Goal: Information Seeking & Learning: Understand process/instructions

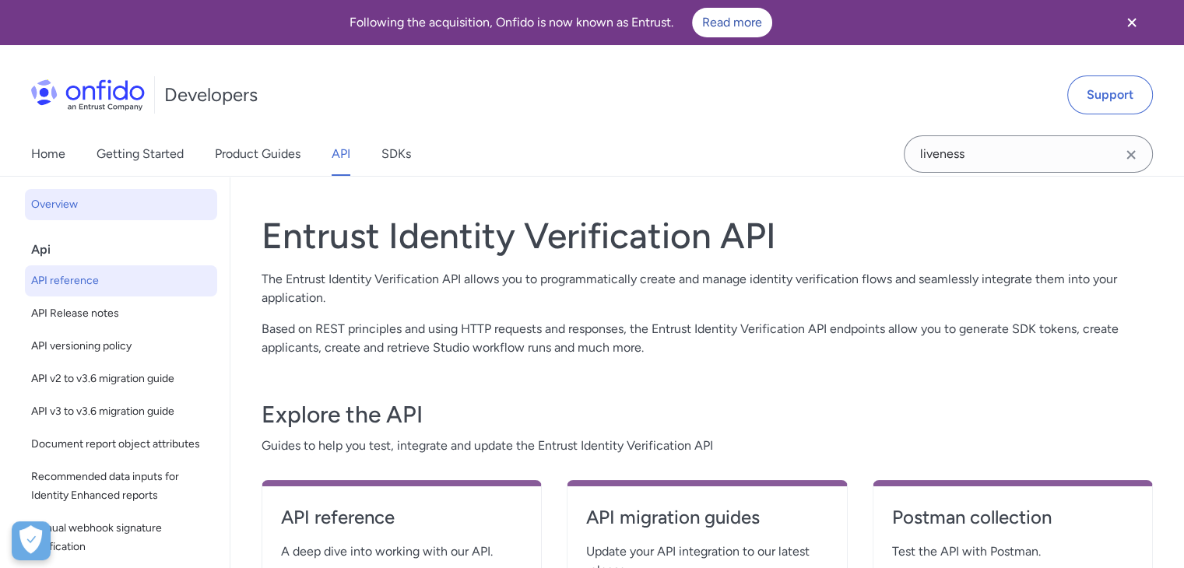
click at [94, 281] on span "API reference" at bounding box center [121, 281] width 180 height 19
select select "http"
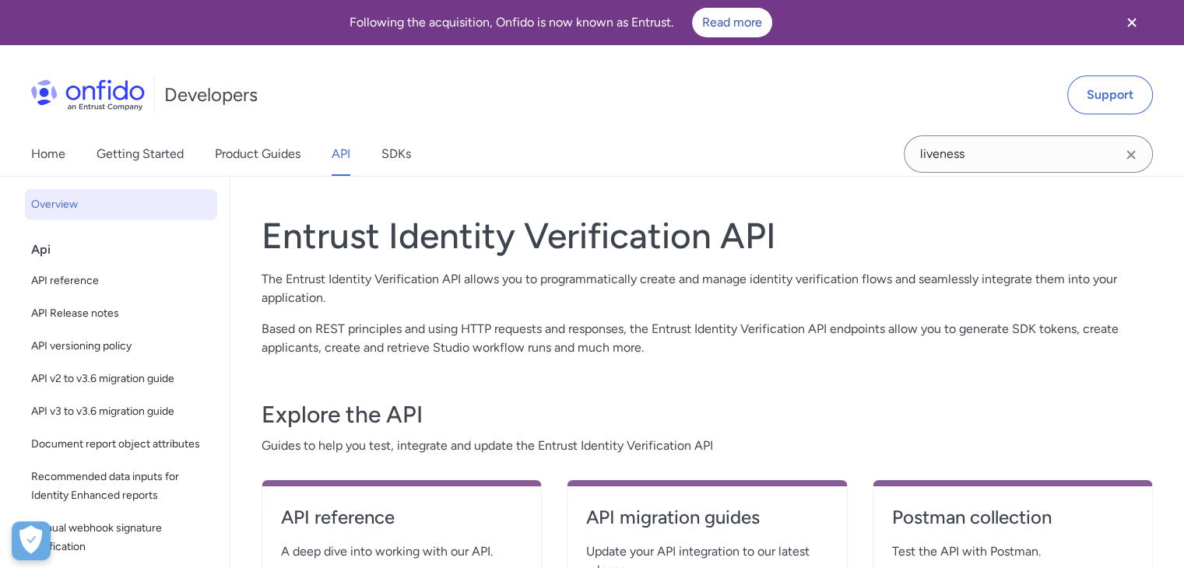
select select "http"
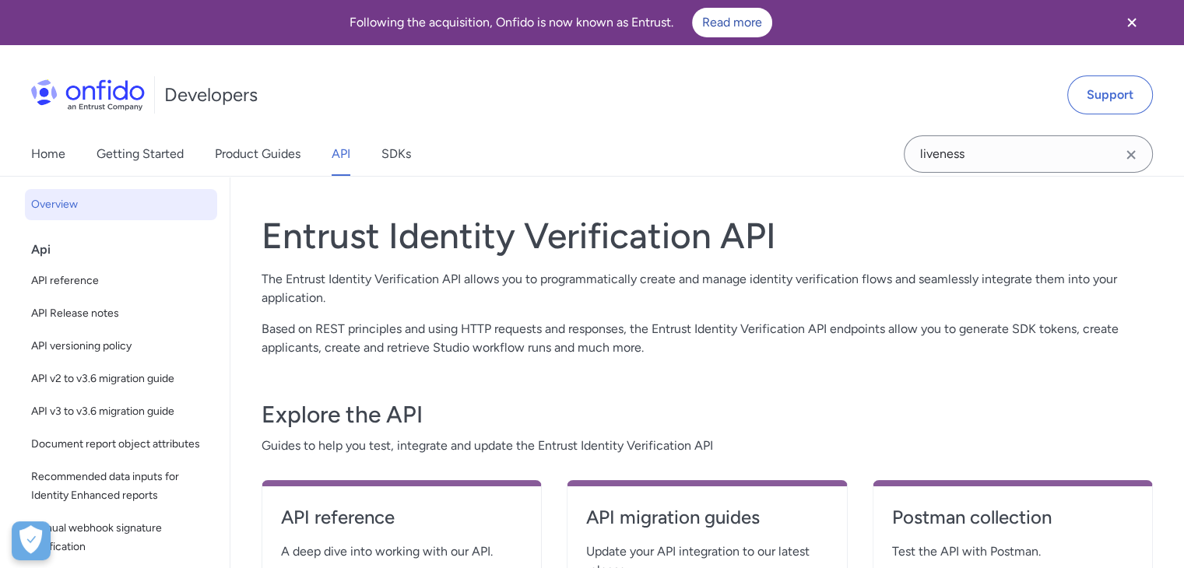
select select "http"
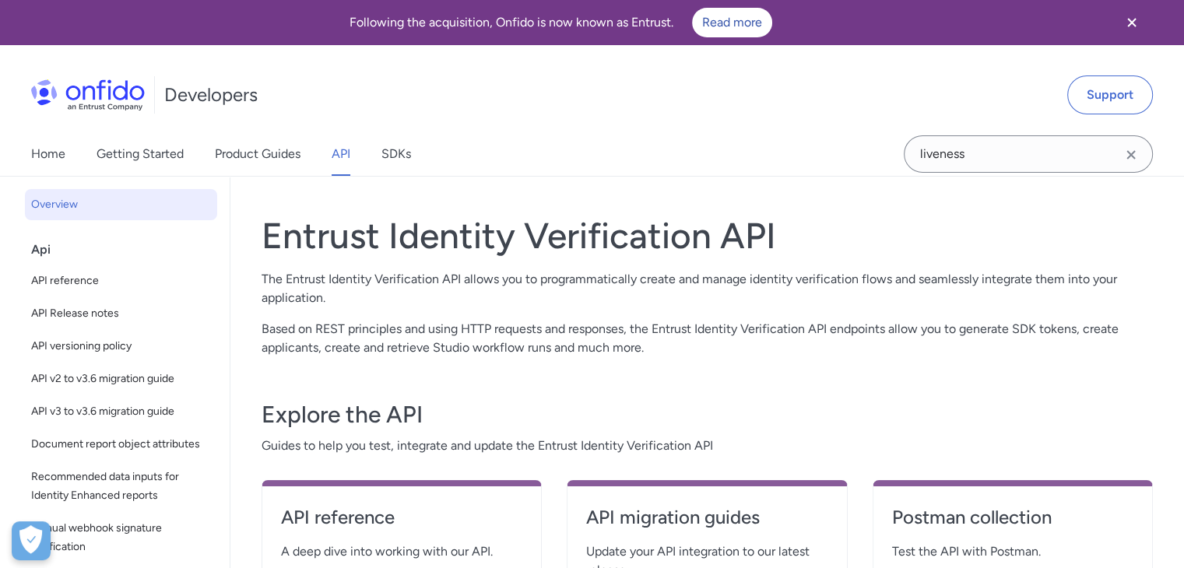
select select "http"
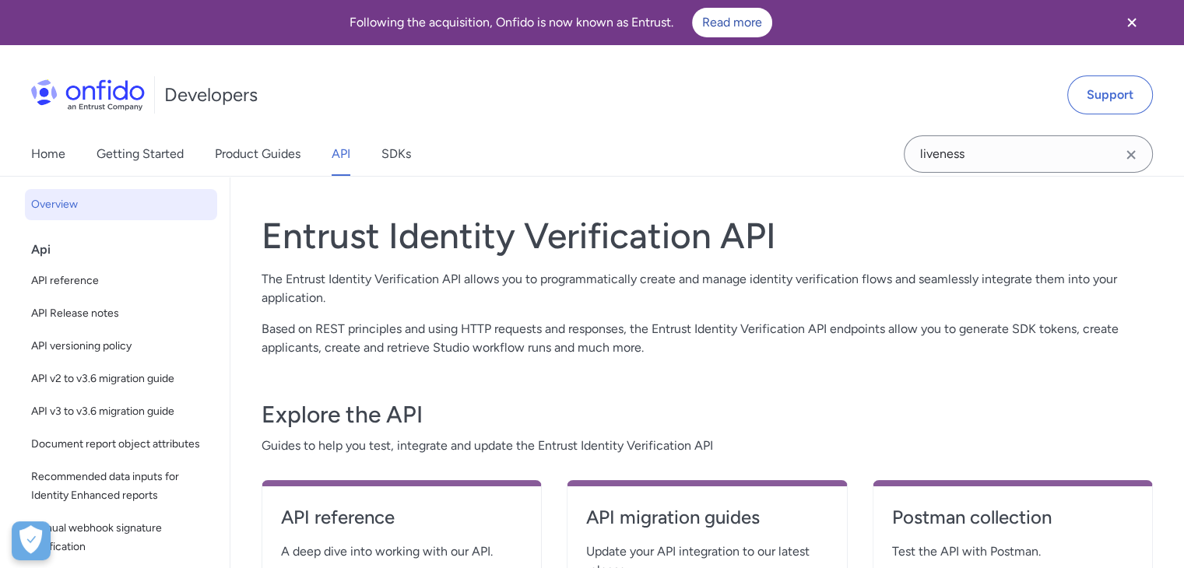
select select "http"
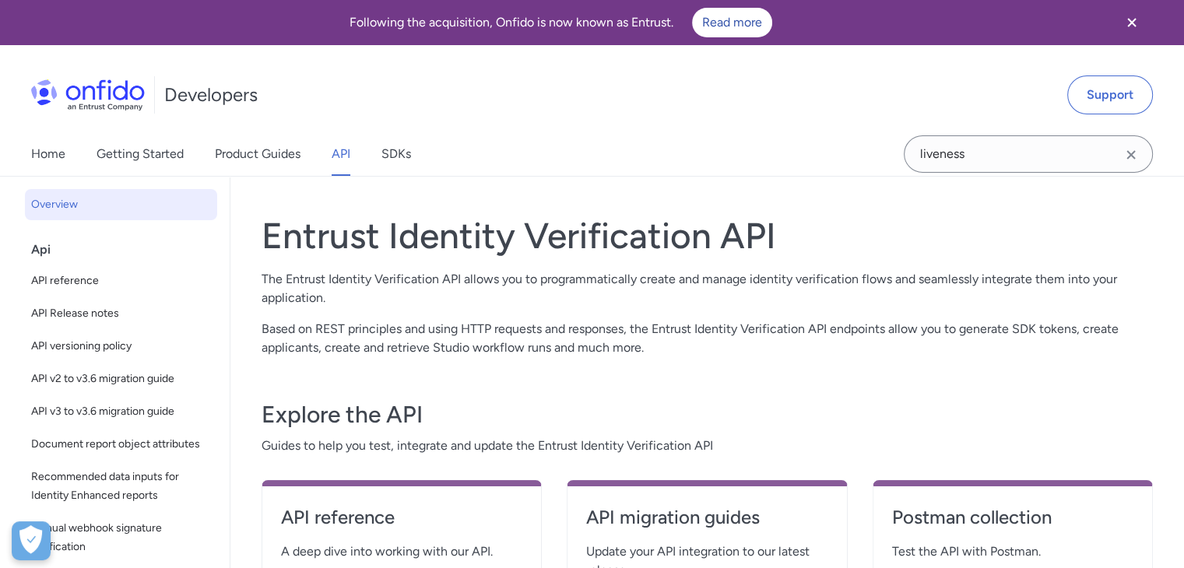
select select "http"
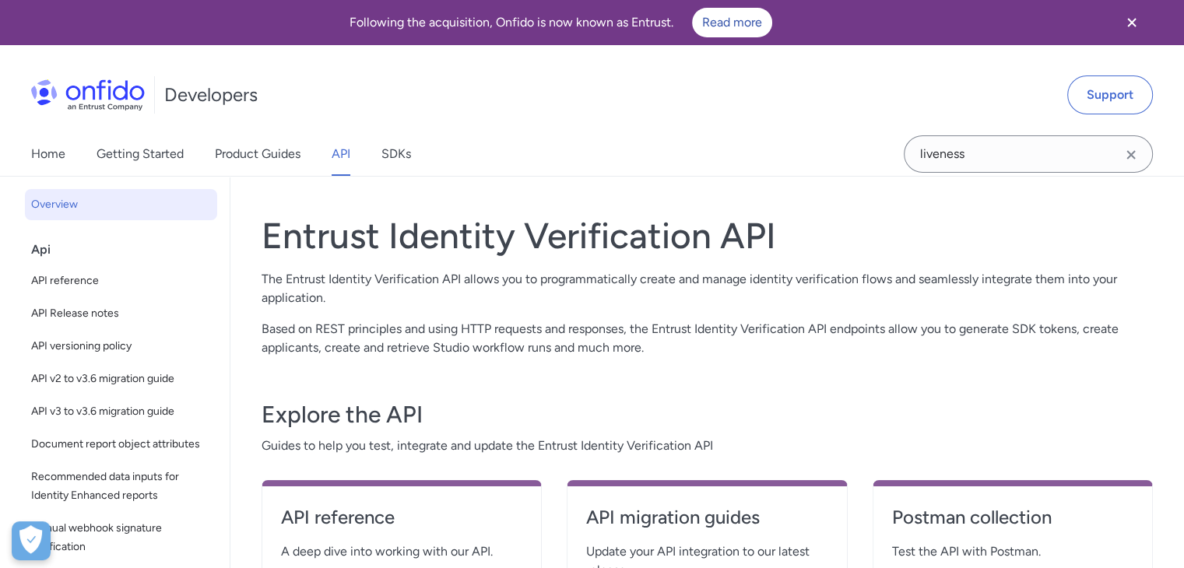
select select "http"
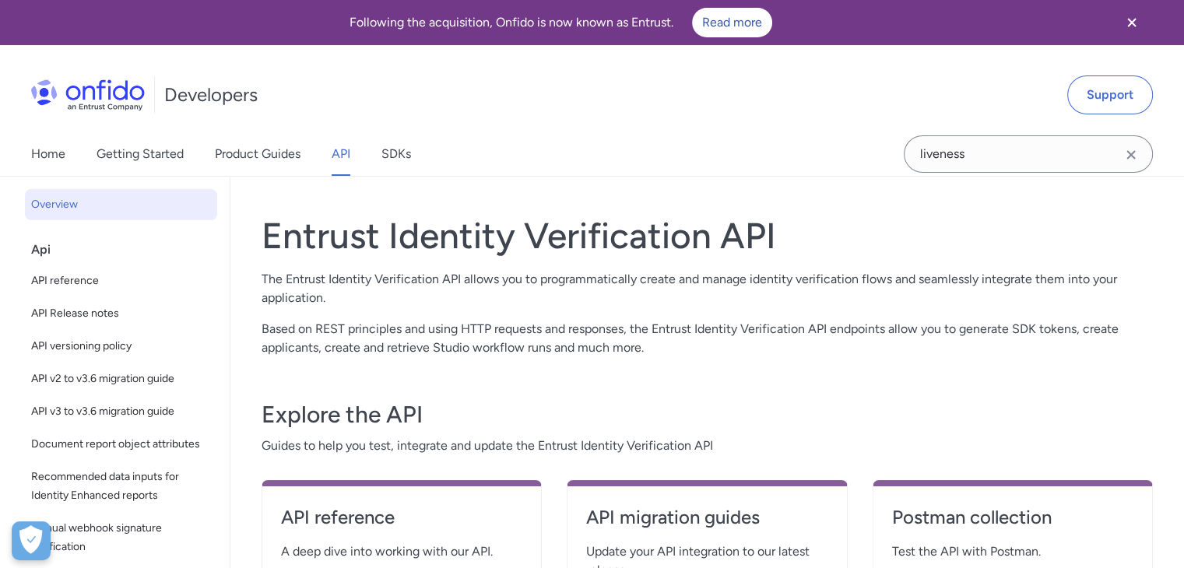
select select "http"
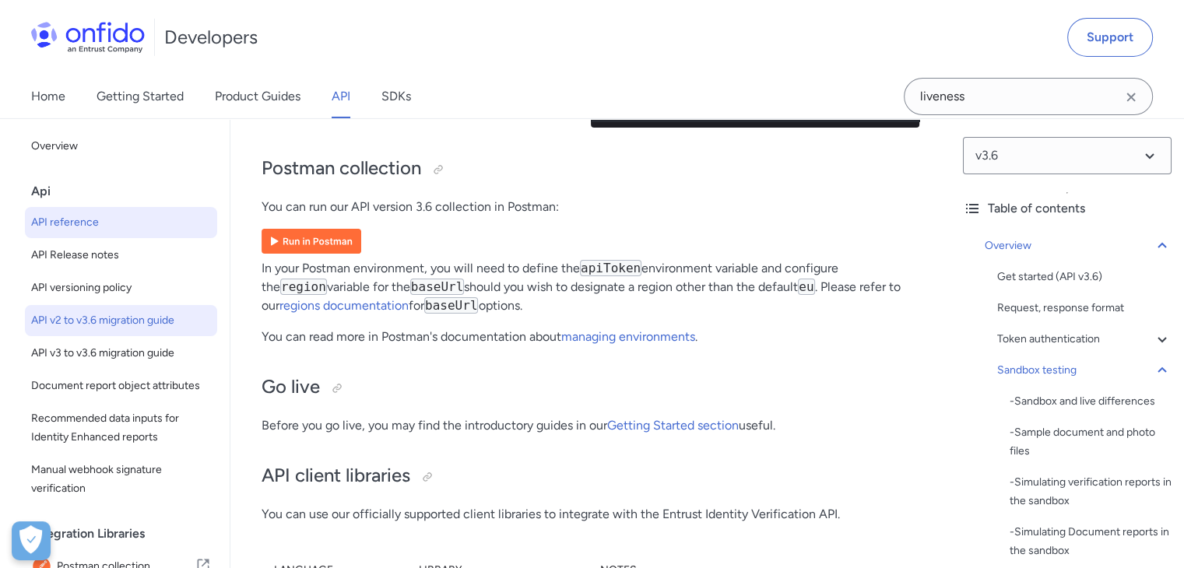
click at [128, 330] on link "API v2 to v3.6 migration guide" at bounding box center [121, 320] width 192 height 31
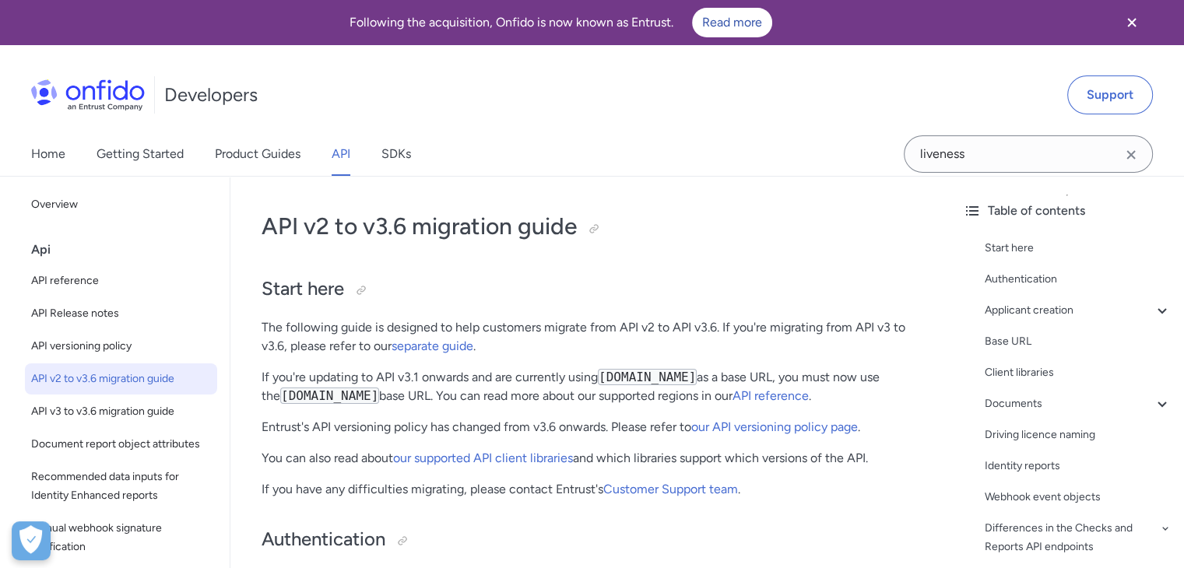
click at [1134, 157] on icon "Clear search field button" at bounding box center [1130, 154] width 9 height 9
click at [1030, 308] on div "Applicant creation" at bounding box center [1077, 310] width 187 height 19
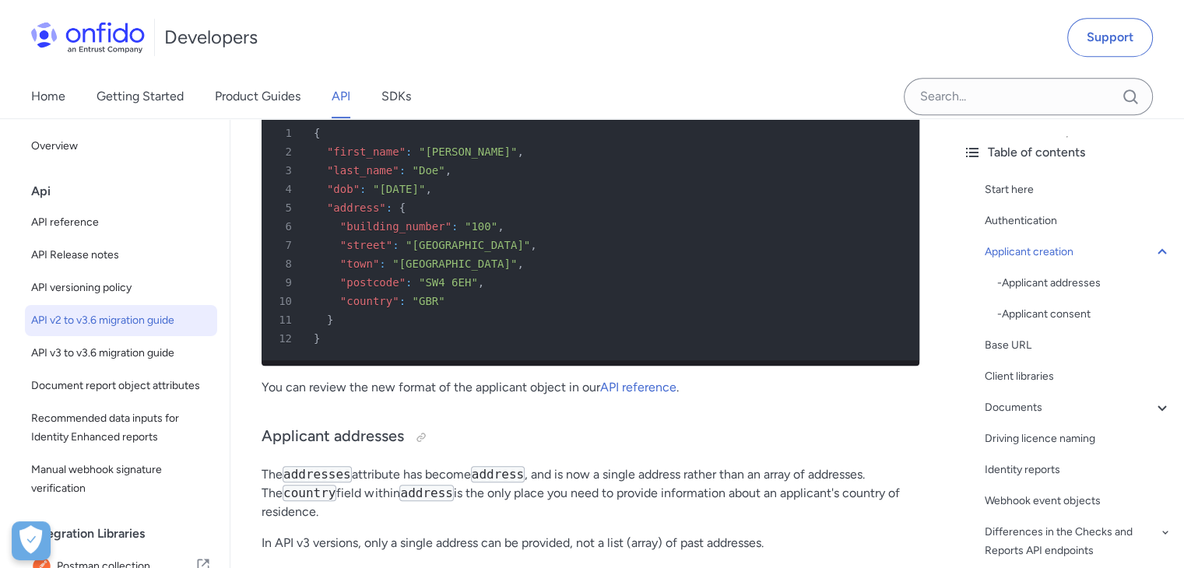
scroll to position [888, 0]
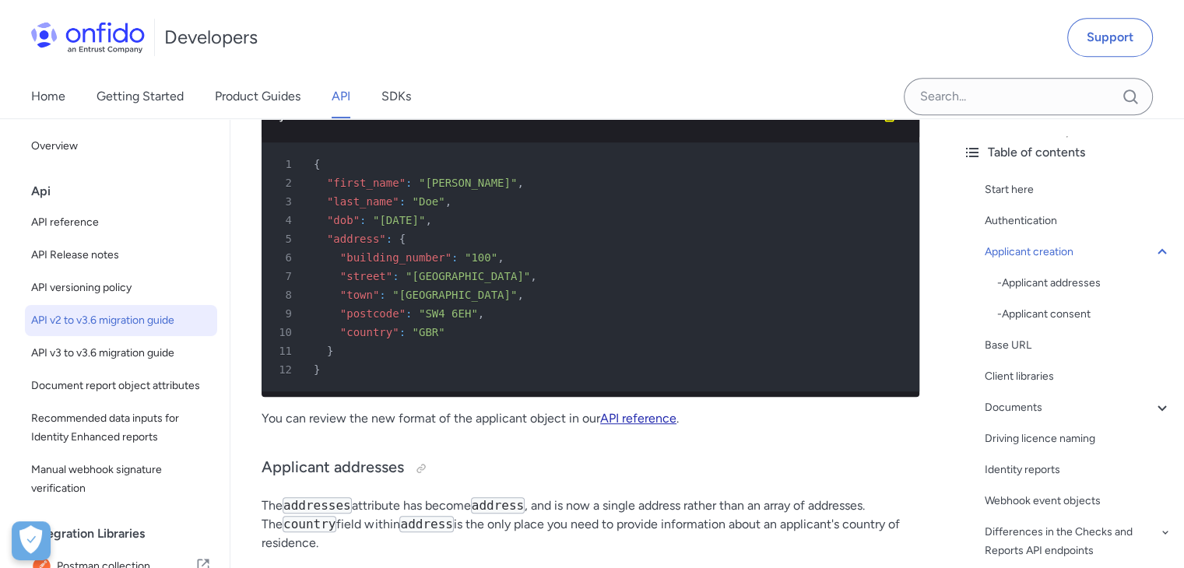
click at [629, 426] on link "API reference" at bounding box center [638, 418] width 76 height 15
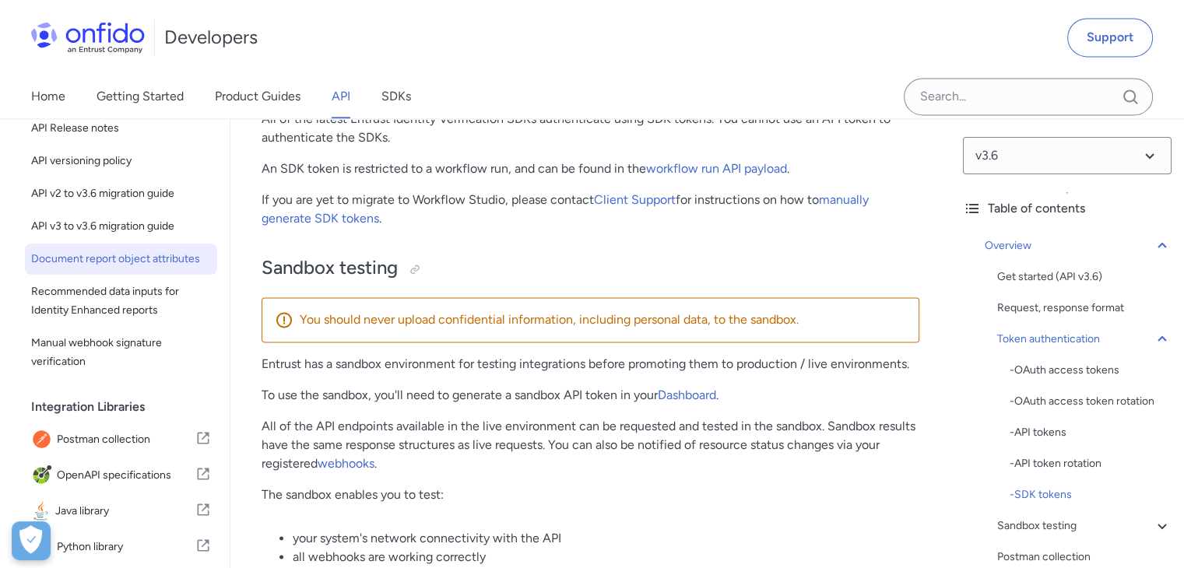
scroll to position [325, 0]
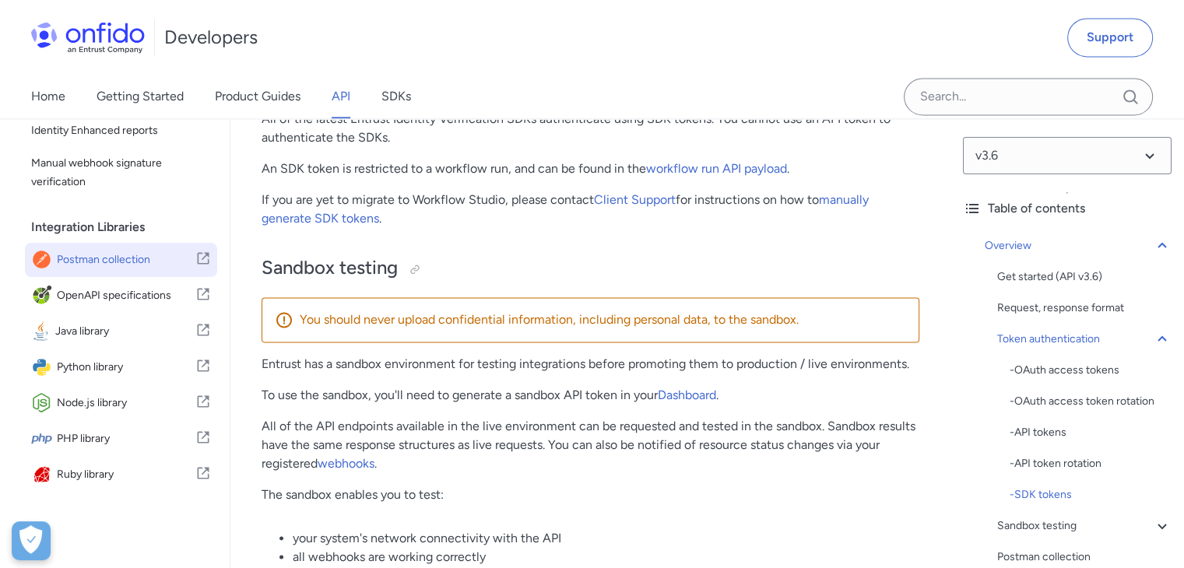
click at [120, 262] on span "Postman collection" at bounding box center [126, 260] width 139 height 22
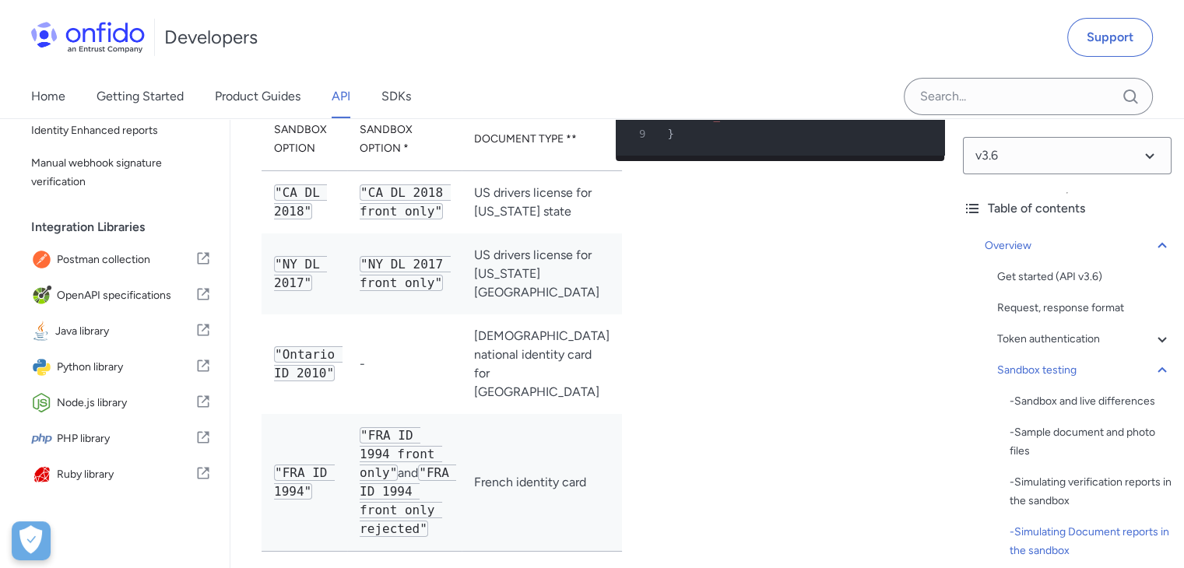
scroll to position [5222, 0]
